Goal: Task Accomplishment & Management: Complete application form

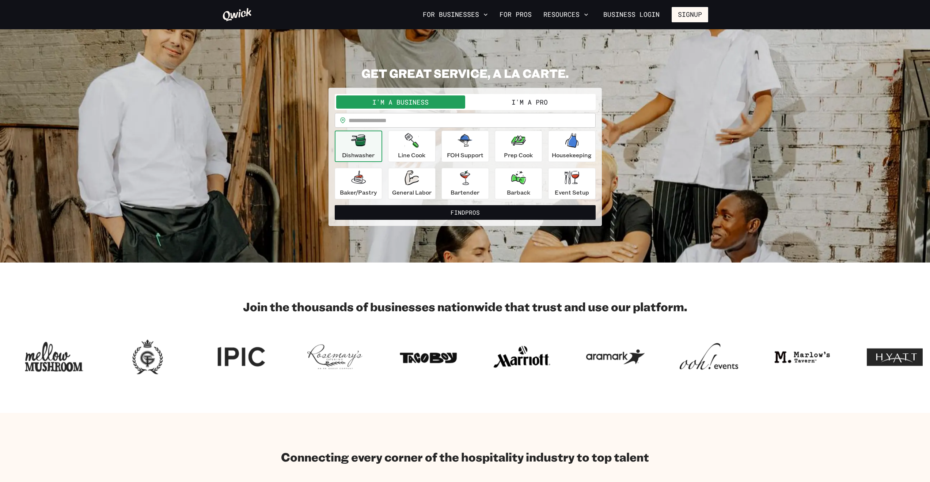
click at [524, 107] on button "I'm a Pro" at bounding box center [529, 101] width 129 height 13
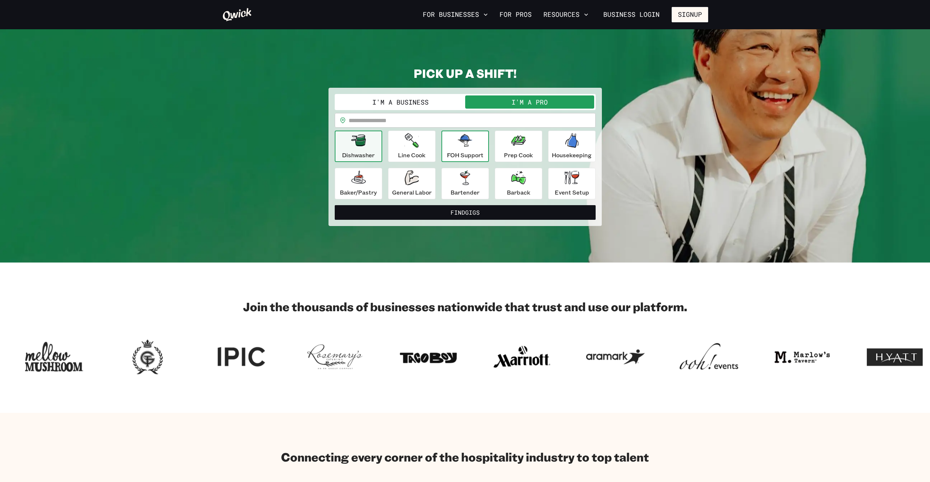
click at [471, 151] on p "FOH Support" at bounding box center [465, 155] width 37 height 9
click at [567, 189] on p "Event Setup" at bounding box center [572, 192] width 34 height 9
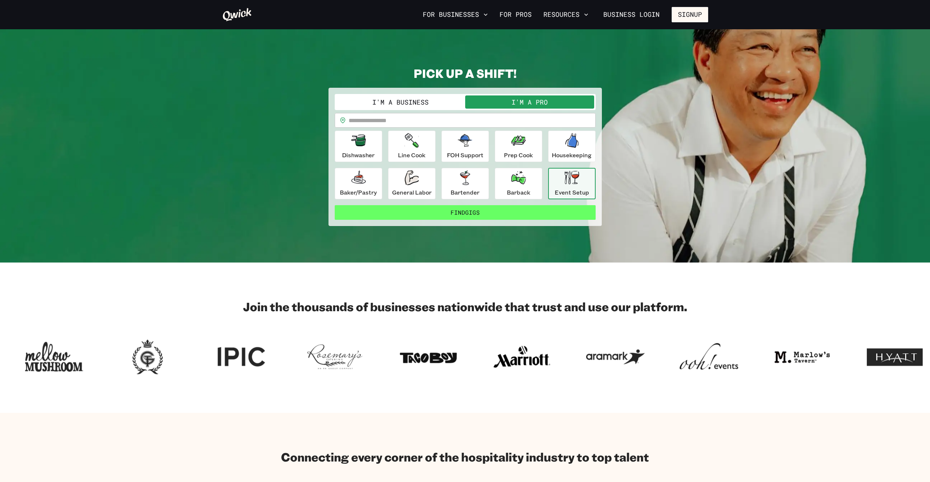
click at [497, 216] on button "Find Gigs" at bounding box center [465, 212] width 261 height 15
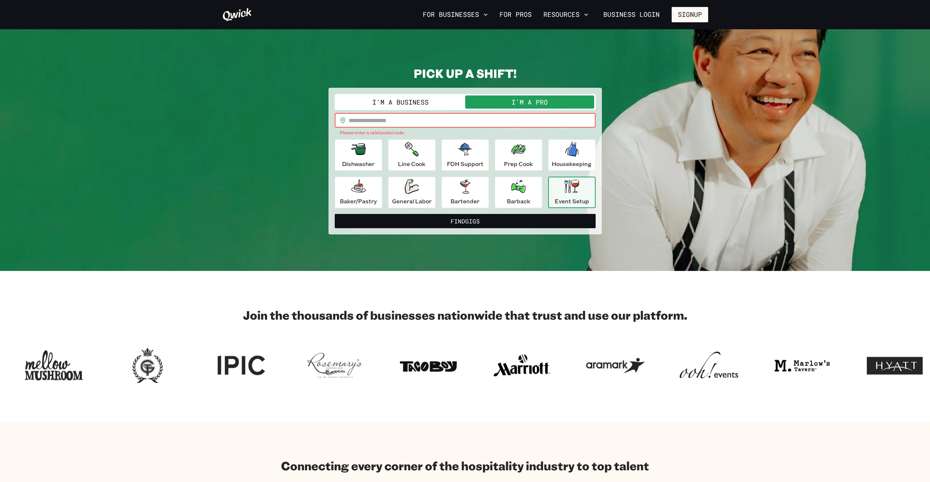
click at [402, 121] on input "text" at bounding box center [472, 120] width 247 height 15
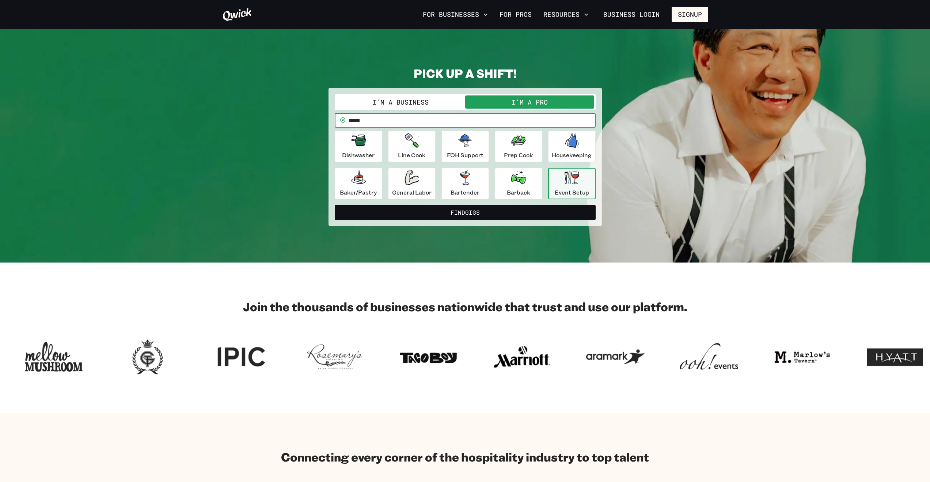
type input "*****"
click at [521, 98] on button "I'm a Pro" at bounding box center [529, 101] width 129 height 13
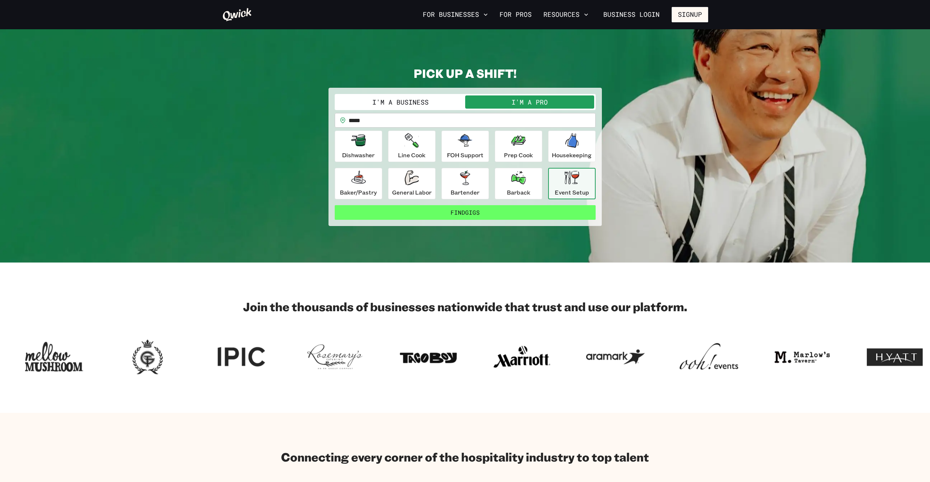
click at [484, 211] on button "Find Gigs" at bounding box center [465, 212] width 261 height 15
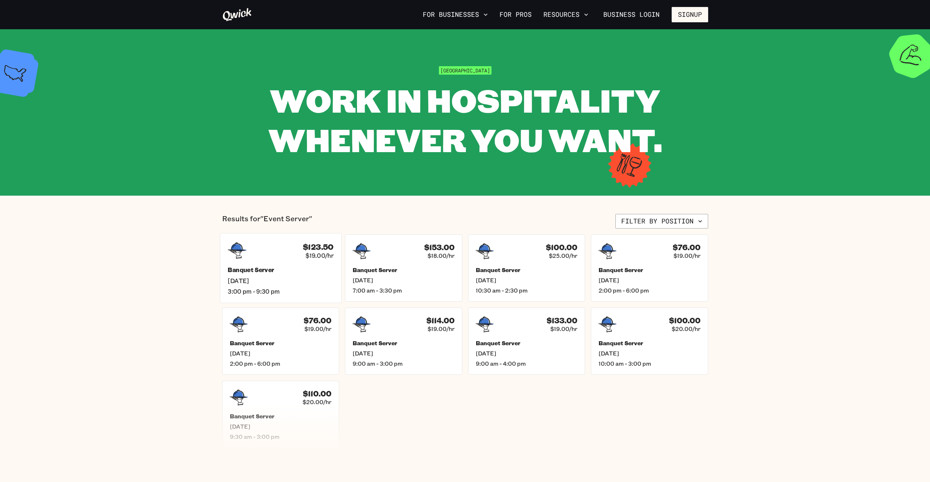
click at [258, 274] on div "Banquet Server [DATE] 3:00 pm - 9:30 pm" at bounding box center [281, 280] width 106 height 29
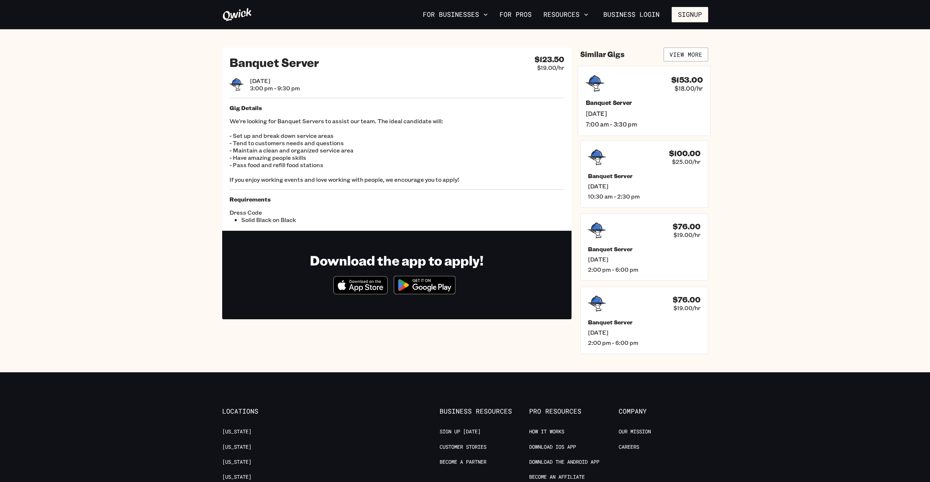
click at [613, 100] on h5 "Banquet Server" at bounding box center [644, 103] width 117 height 8
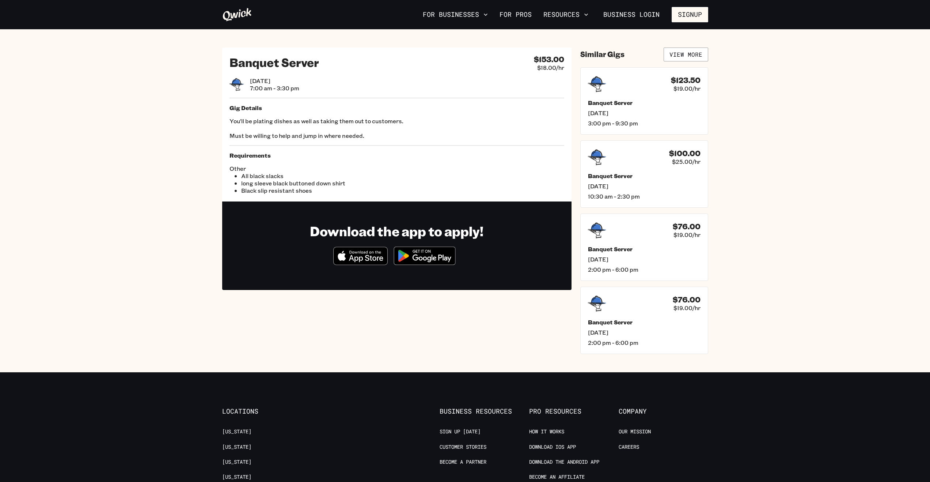
click at [425, 261] on img at bounding box center [424, 255] width 71 height 27
click at [625, 17] on link "Business Login" at bounding box center [631, 14] width 69 height 15
